Goal: Transaction & Acquisition: Obtain resource

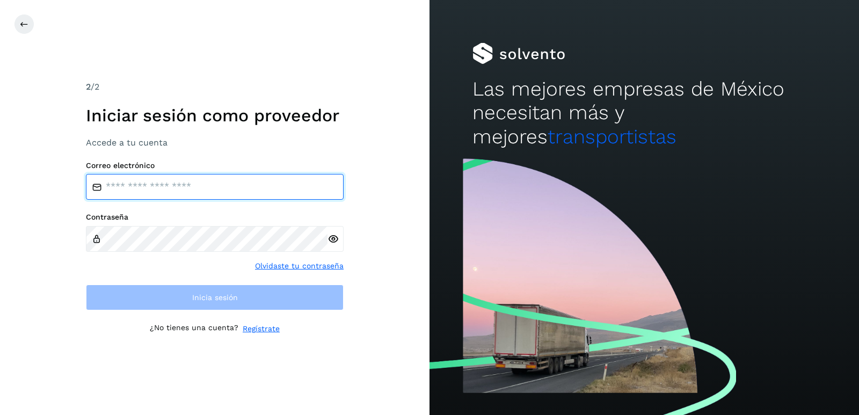
click at [186, 194] on input "email" at bounding box center [215, 187] width 258 height 26
type input "**********"
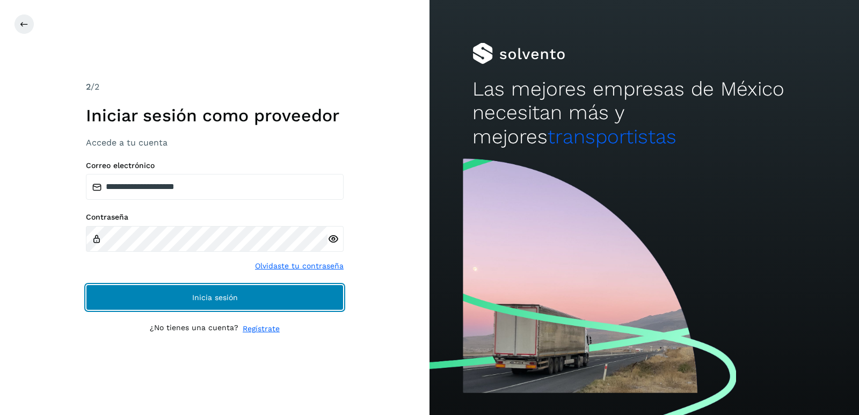
click at [262, 291] on button "Inicia sesión" at bounding box center [215, 297] width 258 height 26
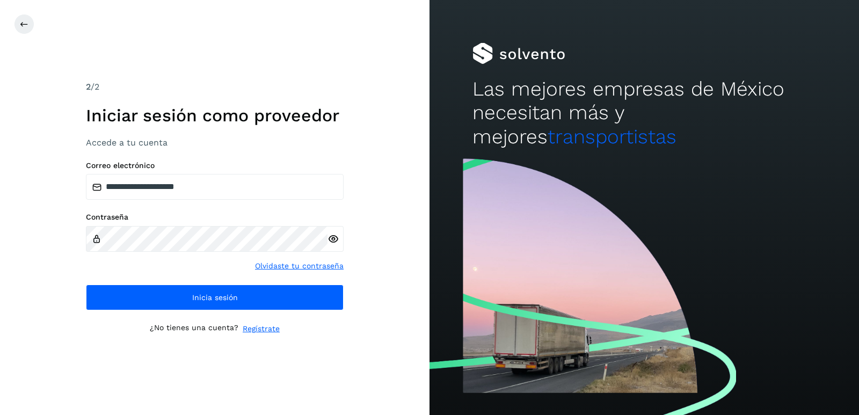
click at [334, 242] on icon at bounding box center [332, 238] width 11 height 11
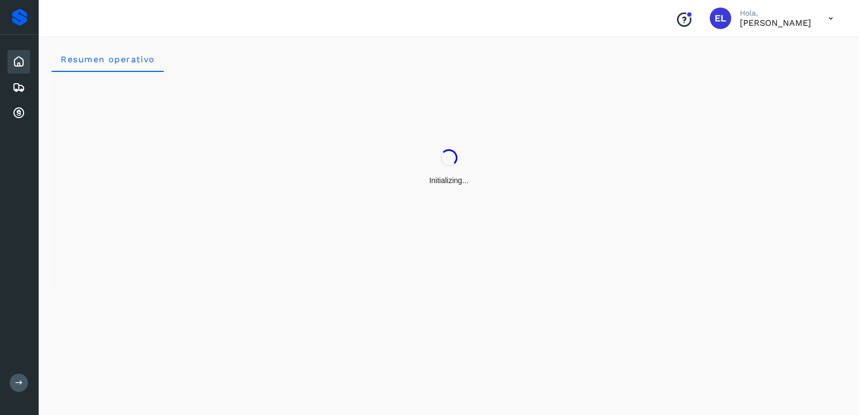
drag, startPoint x: 277, startPoint y: 277, endPoint x: 245, endPoint y: 295, distance: 37.2
click at [245, 295] on div "Resumen operativo" at bounding box center [449, 224] width 820 height 382
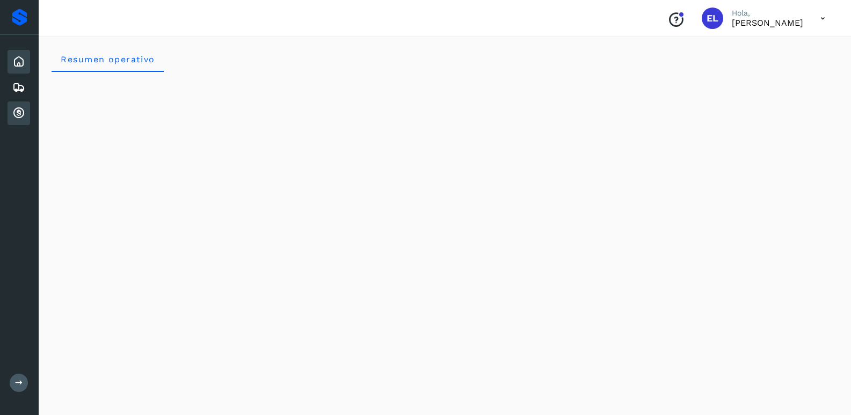
click at [21, 108] on icon at bounding box center [18, 113] width 13 height 13
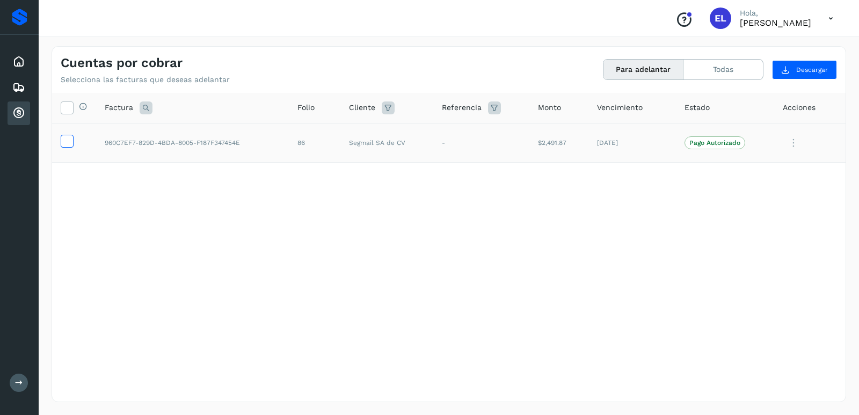
click at [73, 137] on td at bounding box center [74, 143] width 44 height 40
click at [71, 144] on icon at bounding box center [66, 140] width 11 height 11
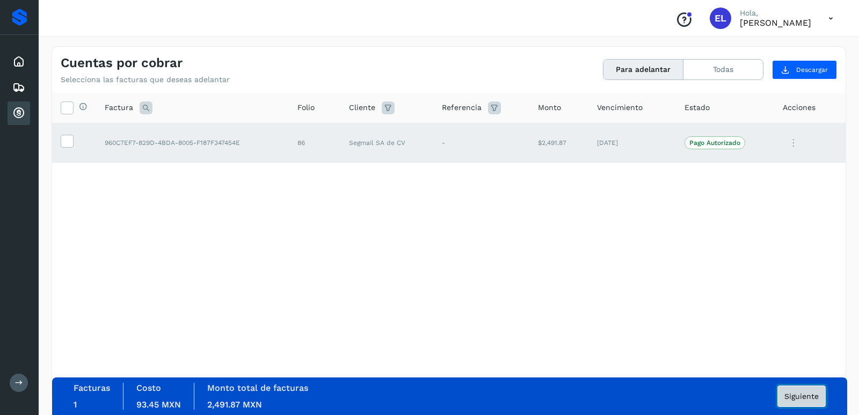
click at [791, 388] on button "Siguiente" at bounding box center [801, 395] width 48 height 21
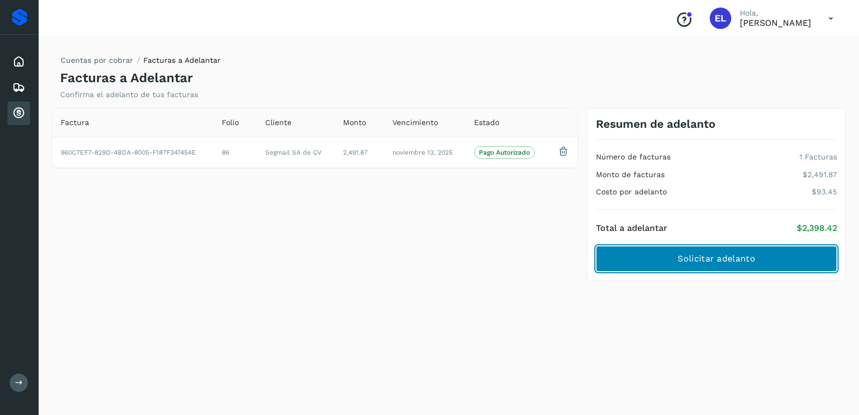
click at [733, 261] on span "Solicitar adelanto" at bounding box center [715, 259] width 77 height 12
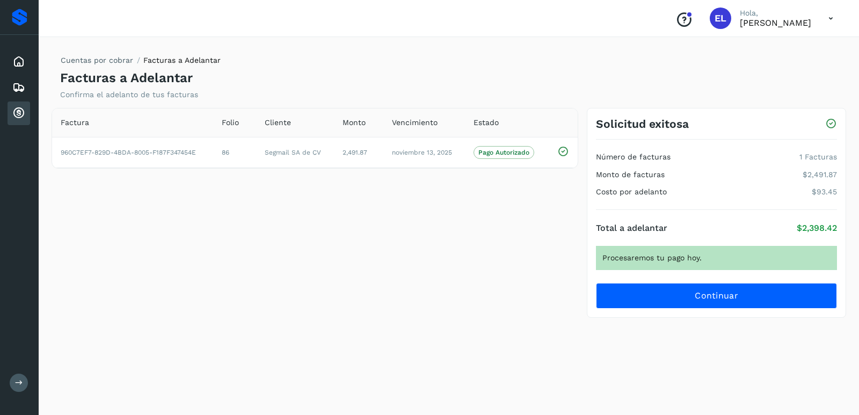
click at [831, 18] on icon at bounding box center [831, 19] width 22 height 22
click at [796, 48] on div "Cerrar sesión" at bounding box center [777, 48] width 128 height 20
